Goal: Transaction & Acquisition: Purchase product/service

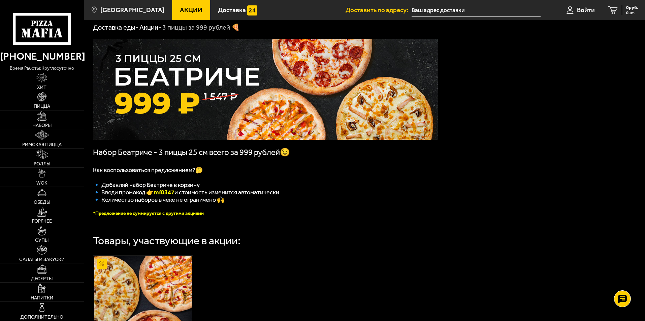
scroll to position [34, 0]
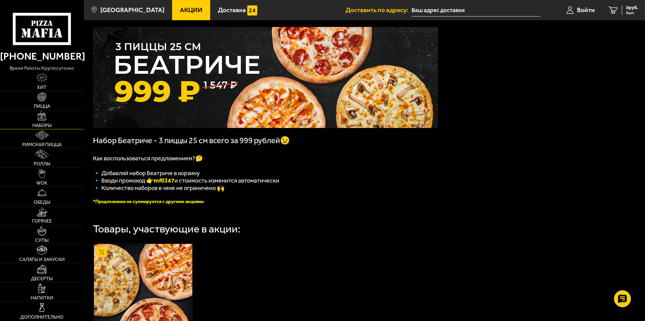
click at [43, 120] on img at bounding box center [41, 115] width 9 height 9
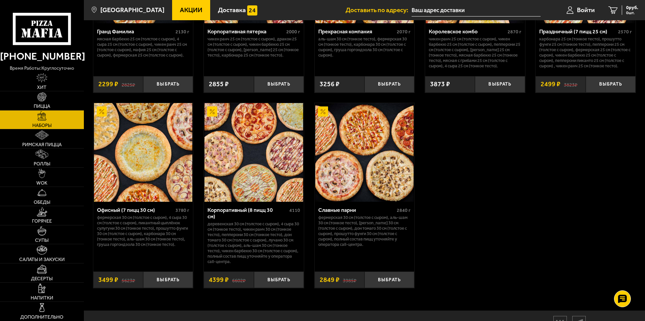
scroll to position [1000, 0]
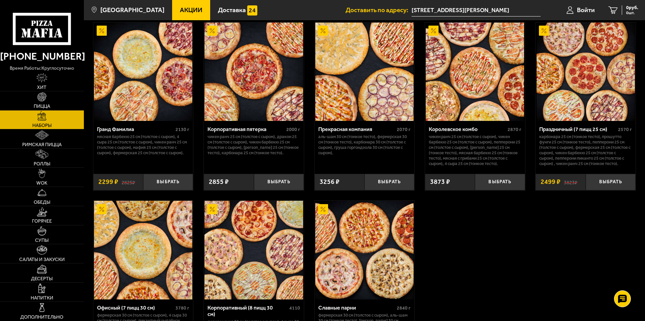
scroll to position [864, 0]
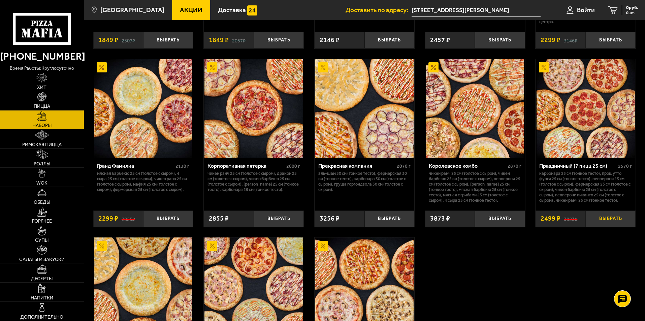
click at [617, 220] on button "Выбрать" at bounding box center [611, 219] width 50 height 17
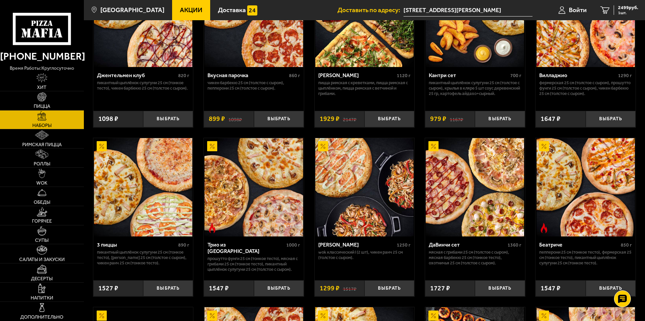
scroll to position [34, 0]
